Goal: Communication & Community: Connect with others

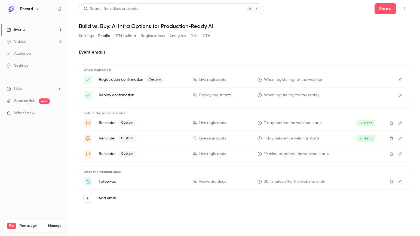
click at [37, 44] on link "Videos 6" at bounding box center [34, 42] width 68 height 12
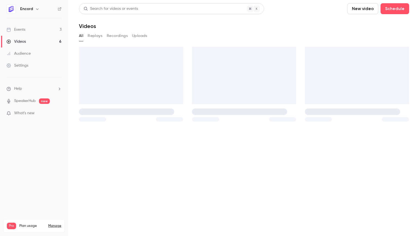
click at [34, 32] on link "Events 3" at bounding box center [34, 30] width 68 height 12
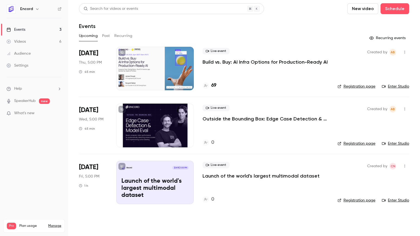
click at [405, 50] on button "button" at bounding box center [404, 52] width 9 height 9
click at [380, 76] on li "Invite to Studio" at bounding box center [379, 80] width 59 height 14
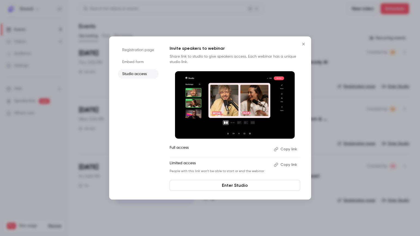
click at [285, 148] on button "Copy link" at bounding box center [286, 149] width 29 height 9
click at [282, 162] on button "Copy link" at bounding box center [286, 165] width 29 height 9
click at [231, 185] on link "Enter Studio" at bounding box center [235, 185] width 131 height 11
click at [304, 44] on icon "Close" at bounding box center [303, 44] width 7 height 4
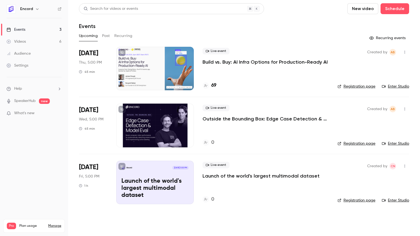
click at [405, 52] on icon "button" at bounding box center [405, 52] width 4 height 4
click at [263, 82] on div at bounding box center [210, 118] width 420 height 236
click at [407, 50] on button "button" at bounding box center [404, 52] width 9 height 9
click at [383, 78] on div "Invite to Studio" at bounding box center [383, 80] width 41 height 5
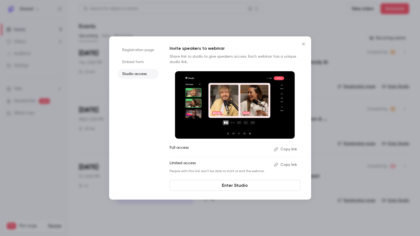
click at [282, 163] on button "Copy link" at bounding box center [286, 165] width 29 height 9
click at [304, 44] on icon "Close" at bounding box center [303, 44] width 7 height 4
